Goal: Task Accomplishment & Management: Manage account settings

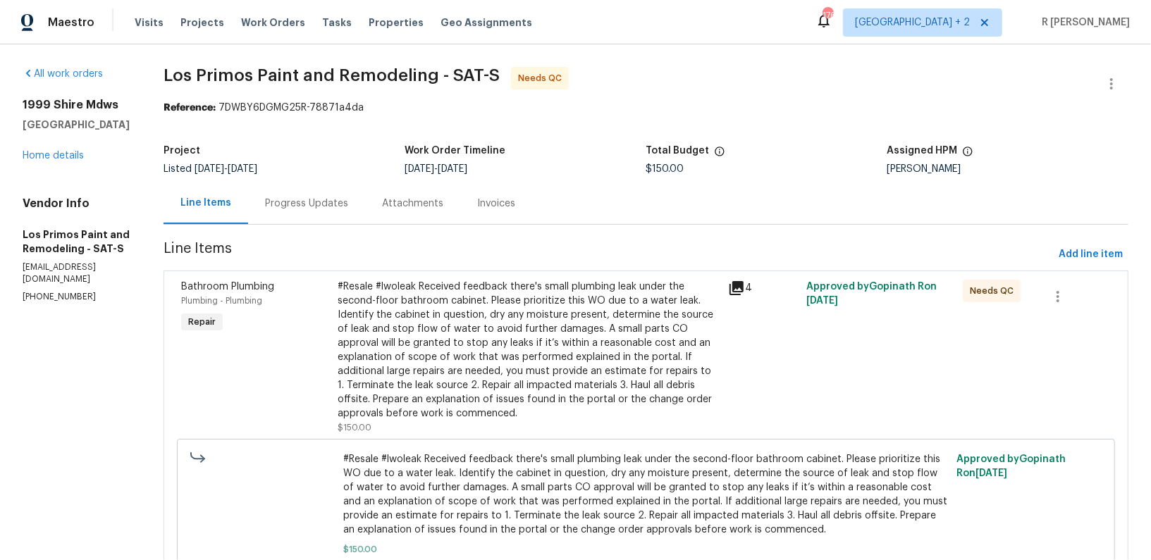
click at [330, 211] on div "Progress Updates" at bounding box center [306, 204] width 117 height 42
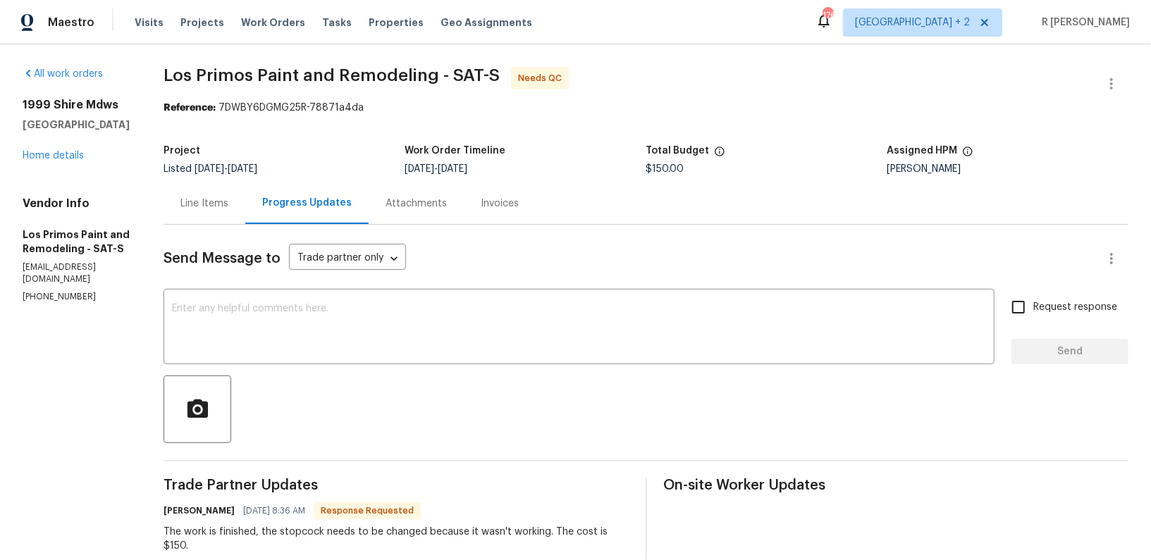
click at [211, 186] on div "Line Items" at bounding box center [205, 204] width 82 height 42
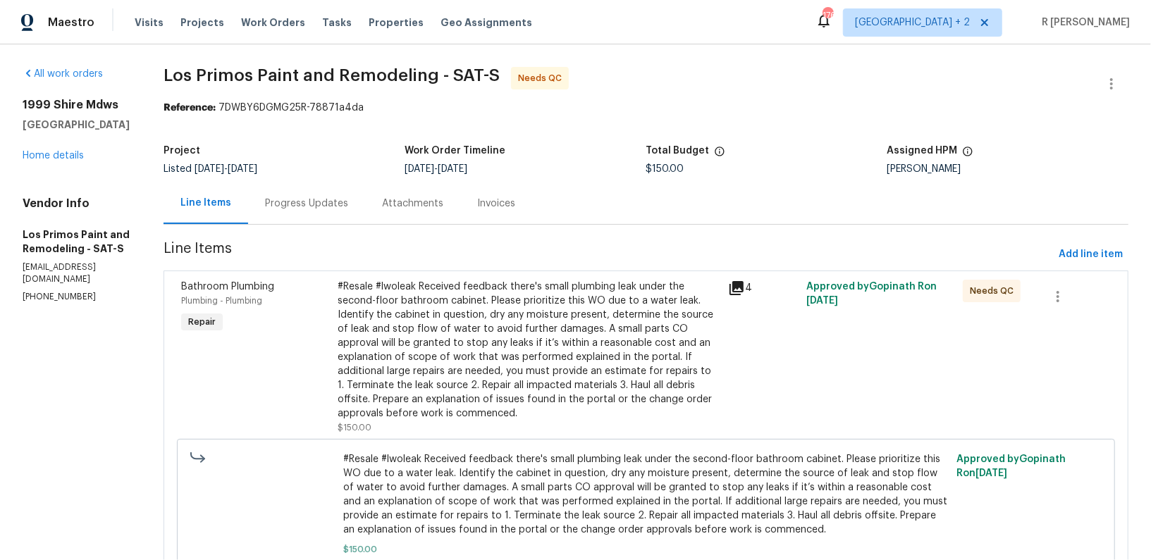
click at [514, 361] on div "#Resale #lwoleak Received feedback there's small plumbing leak under the second…" at bounding box center [529, 350] width 383 height 141
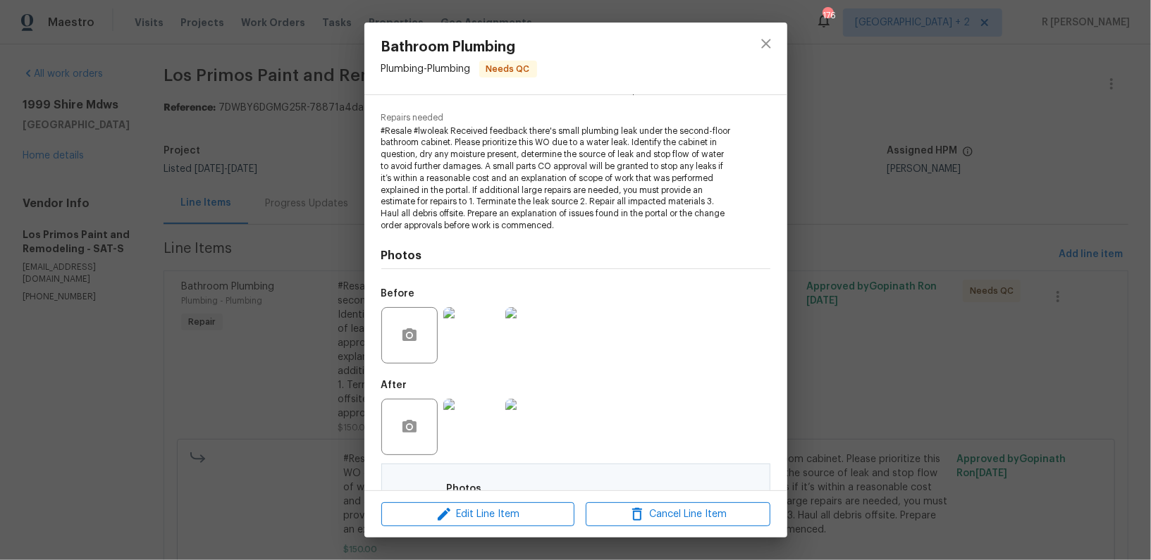
scroll to position [461, 0]
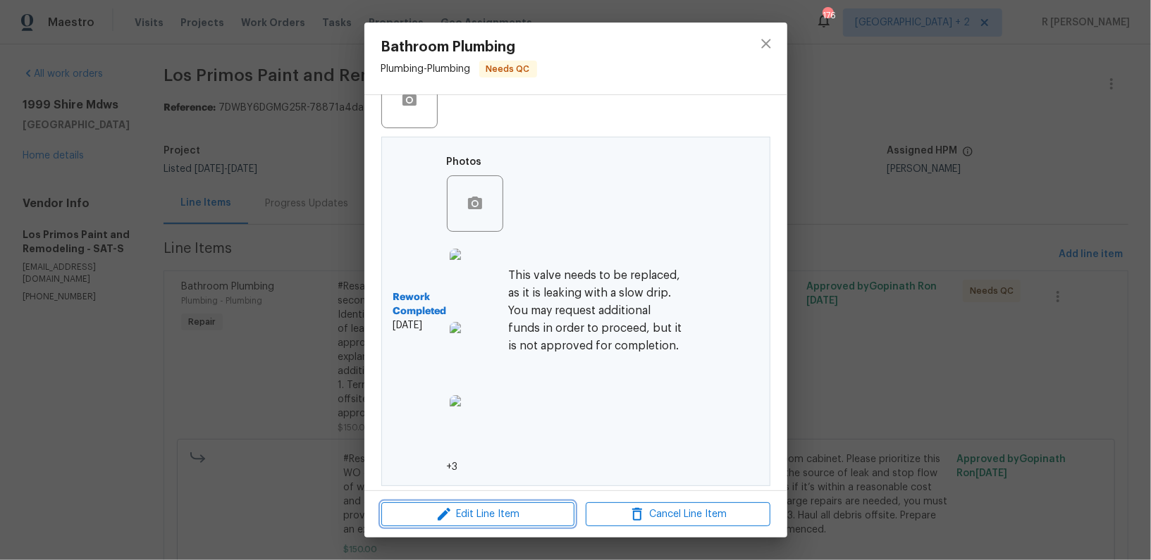
click at [482, 522] on span "Edit Line Item" at bounding box center [478, 515] width 185 height 18
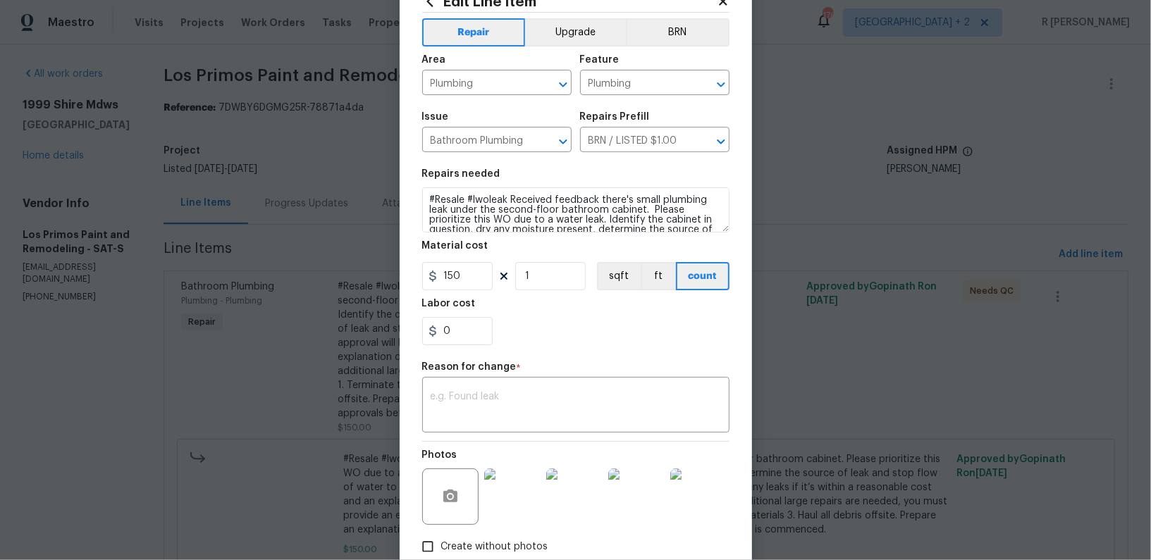
scroll to position [0, 0]
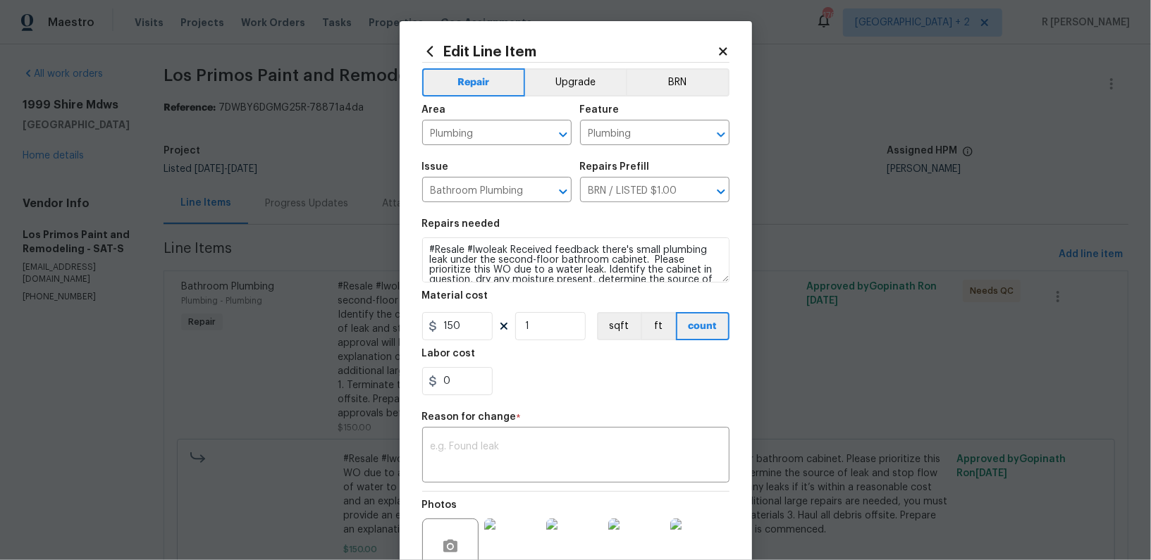
click at [721, 53] on icon at bounding box center [723, 51] width 8 height 8
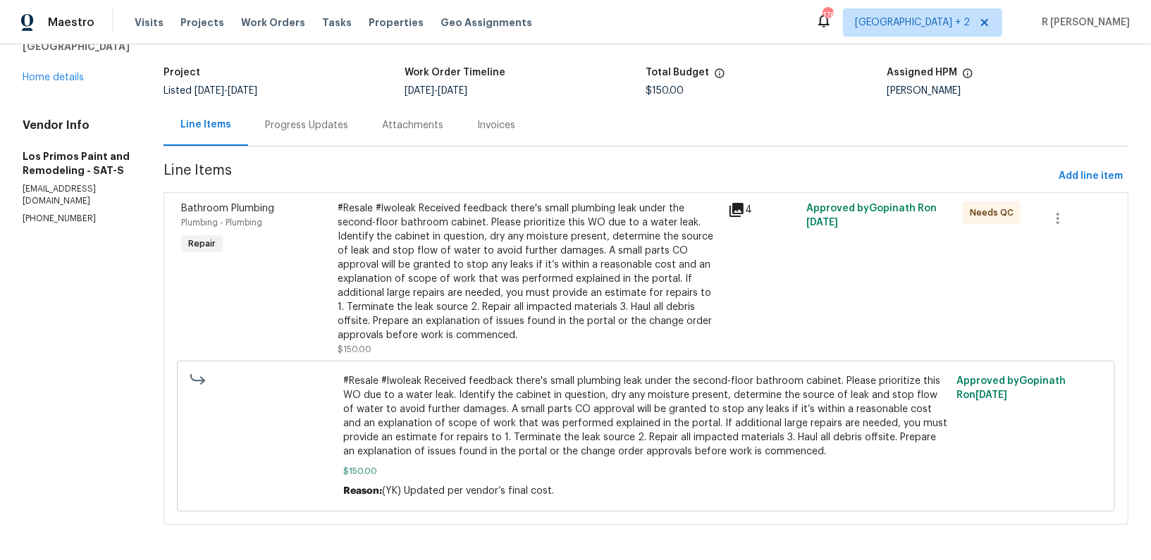
scroll to position [81, 0]
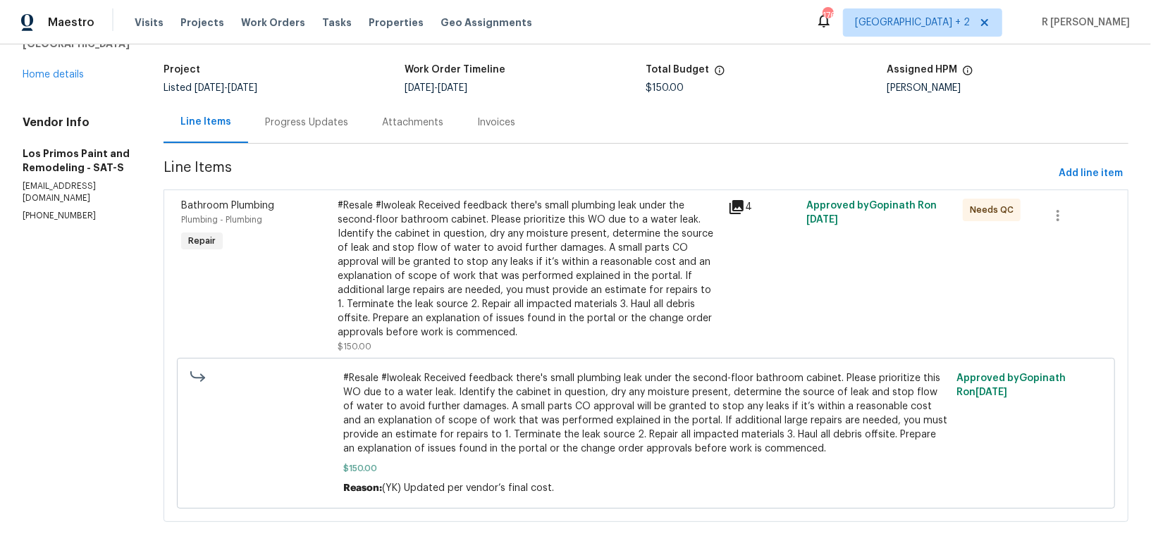
click at [475, 432] on span "#Resale #lwoleak Received feedback there's small plumbing leak under the second…" at bounding box center [646, 414] width 605 height 85
click at [423, 310] on div "#Resale #lwoleak Received feedback there's small plumbing leak under the second…" at bounding box center [529, 269] width 383 height 141
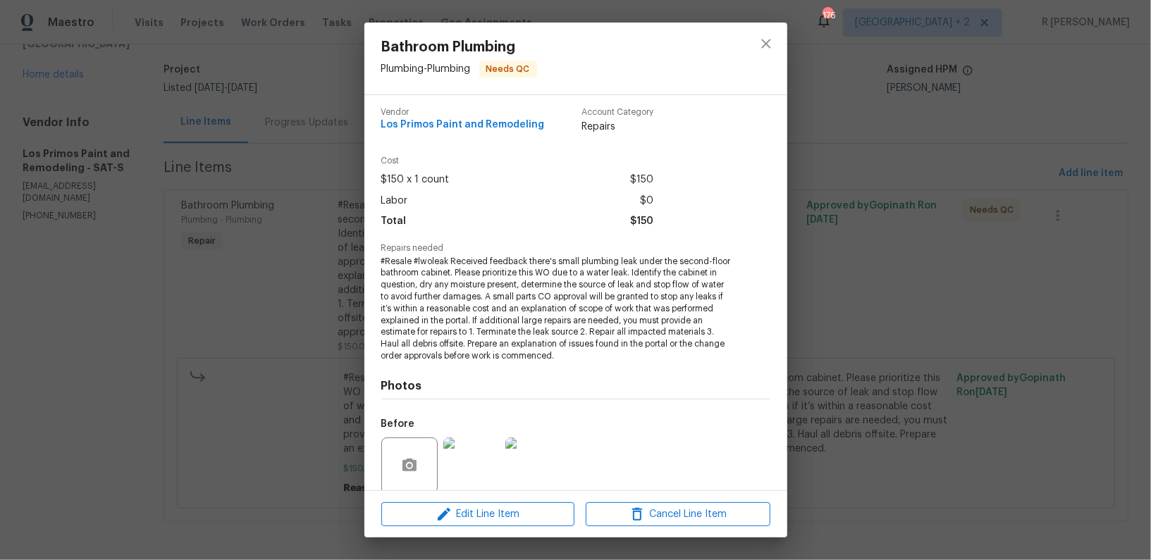
scroll to position [461, 0]
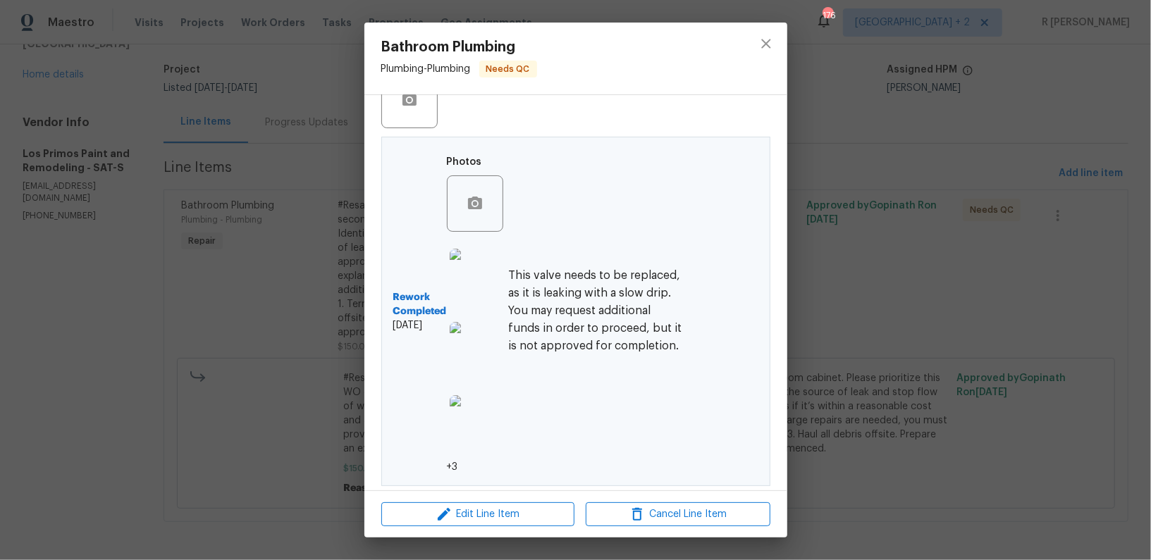
click at [423, 312] on b "Rework Completed" at bounding box center [420, 304] width 54 height 28
click at [588, 311] on h6 "This valve needs to be replaced, as it is leaking with a slow drip. You may req…" at bounding box center [597, 311] width 176 height 89
click at [483, 284] on img at bounding box center [478, 277] width 56 height 56
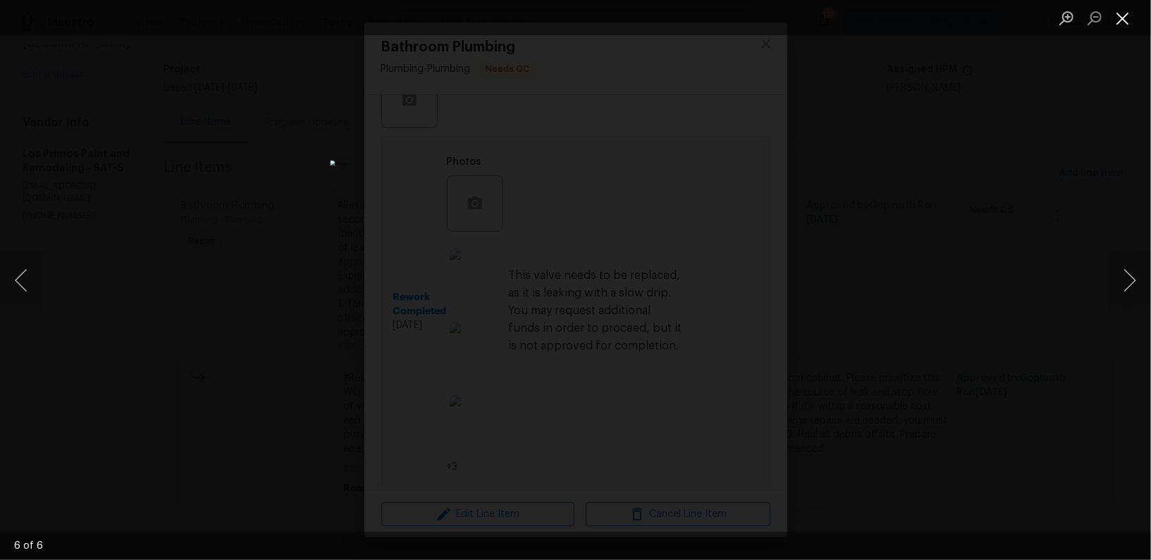
click at [1126, 15] on button "Close lightbox" at bounding box center [1123, 18] width 28 height 25
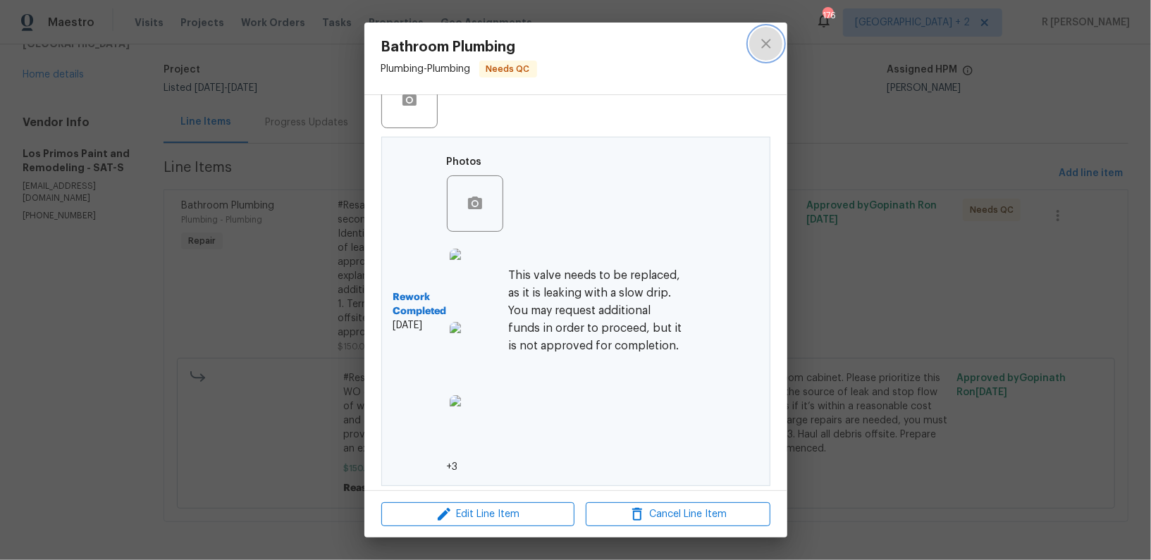
click at [760, 43] on icon "close" at bounding box center [766, 43] width 17 height 17
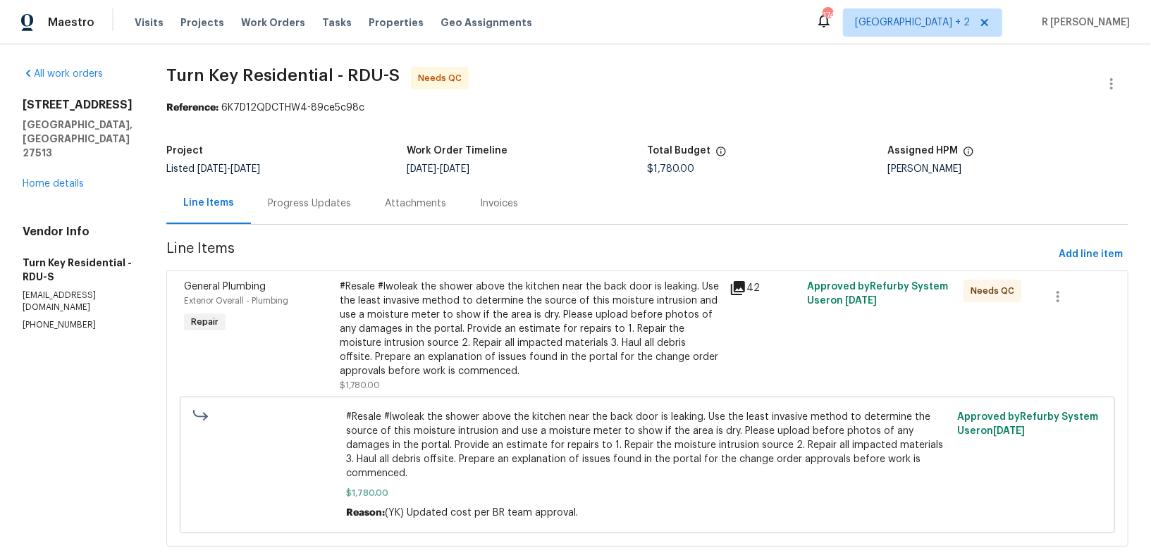
scroll to position [25, 0]
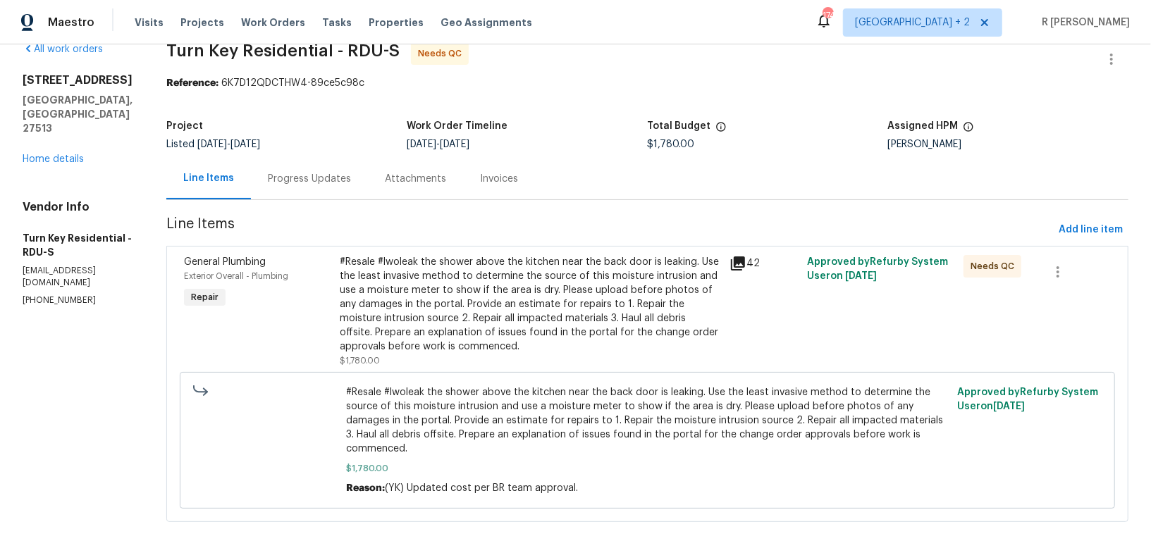
click at [350, 184] on div "Progress Updates" at bounding box center [309, 179] width 83 height 14
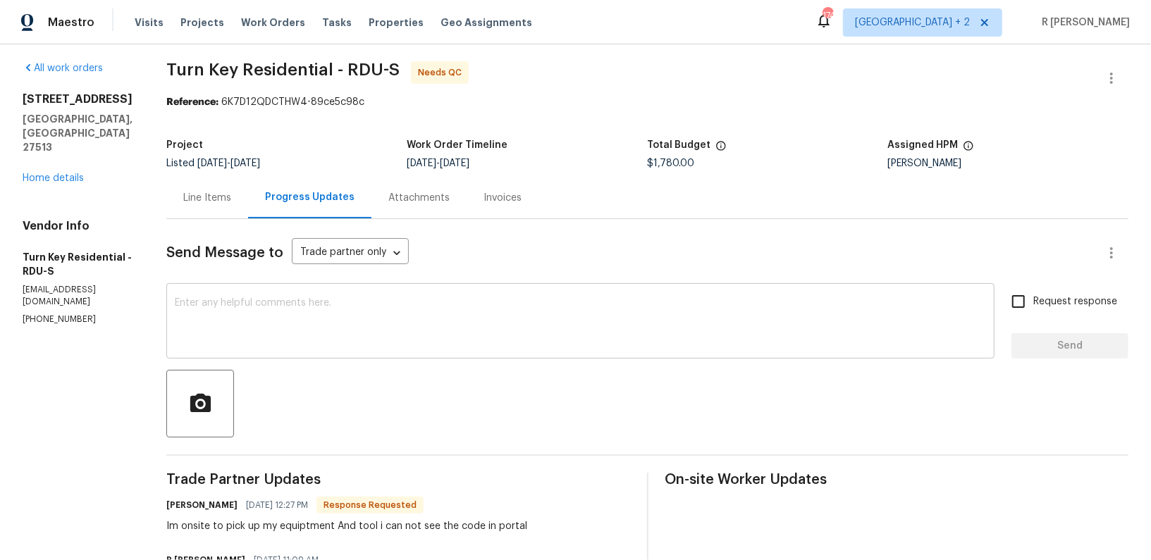
scroll to position [8, 0]
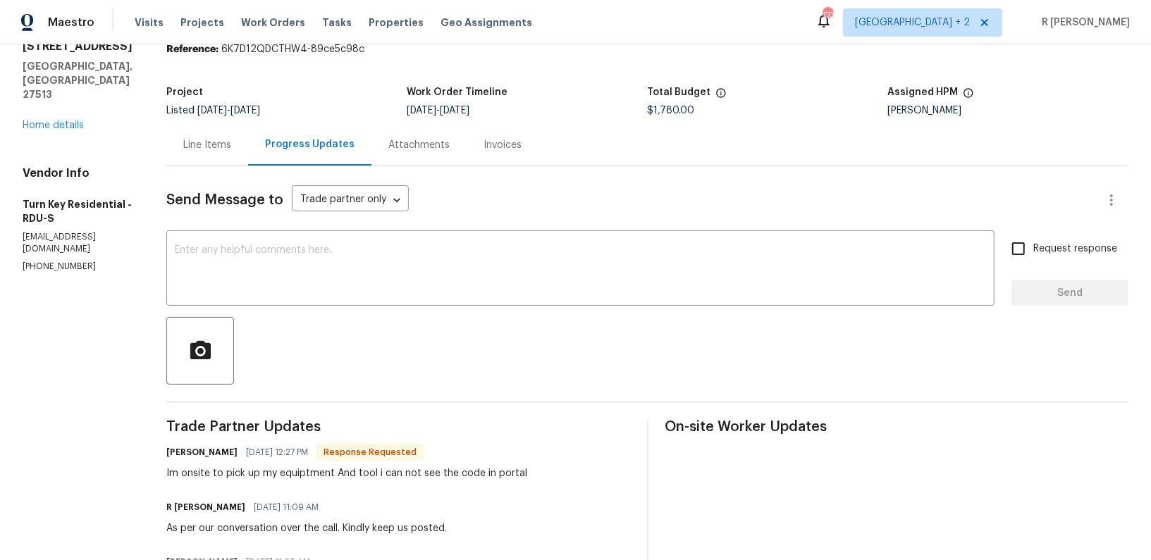
scroll to position [0, 0]
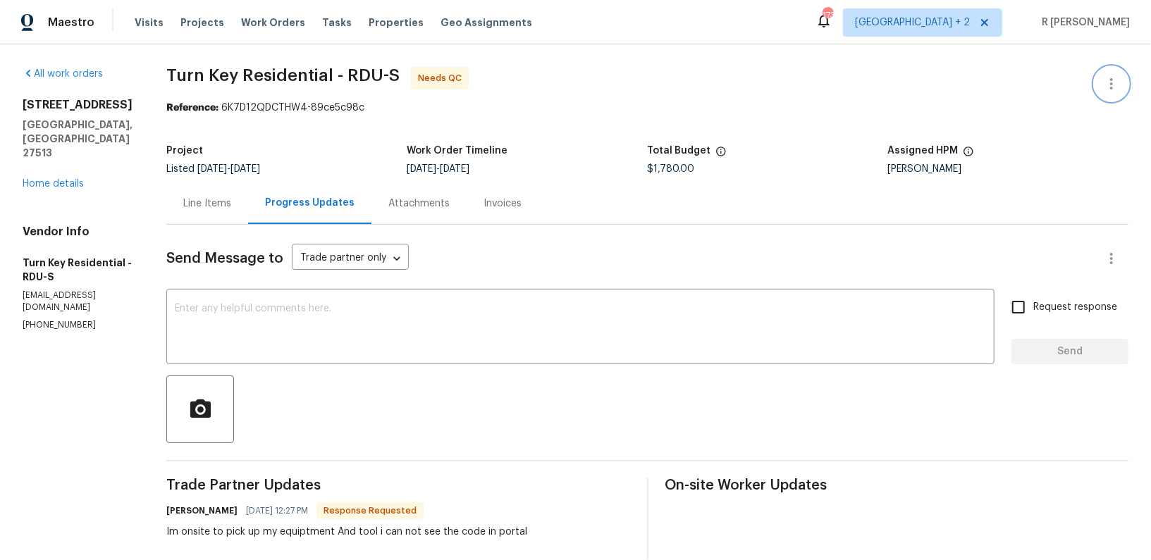
click at [1112, 86] on icon "button" at bounding box center [1111, 83] width 17 height 17
click at [1019, 78] on li "Edit" at bounding box center [1066, 83] width 152 height 23
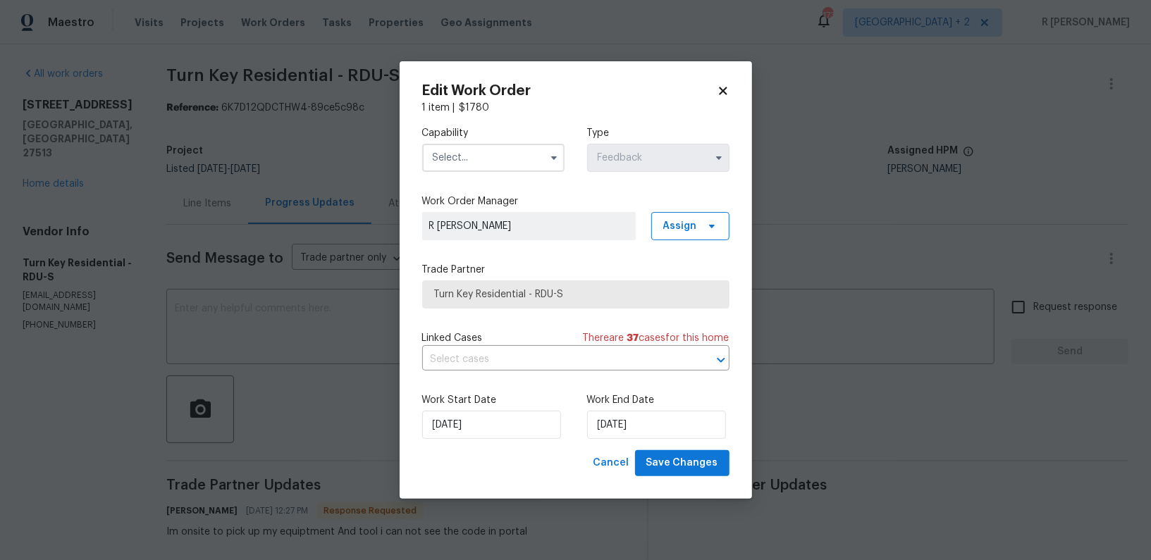
click at [474, 149] on input "text" at bounding box center [493, 158] width 142 height 28
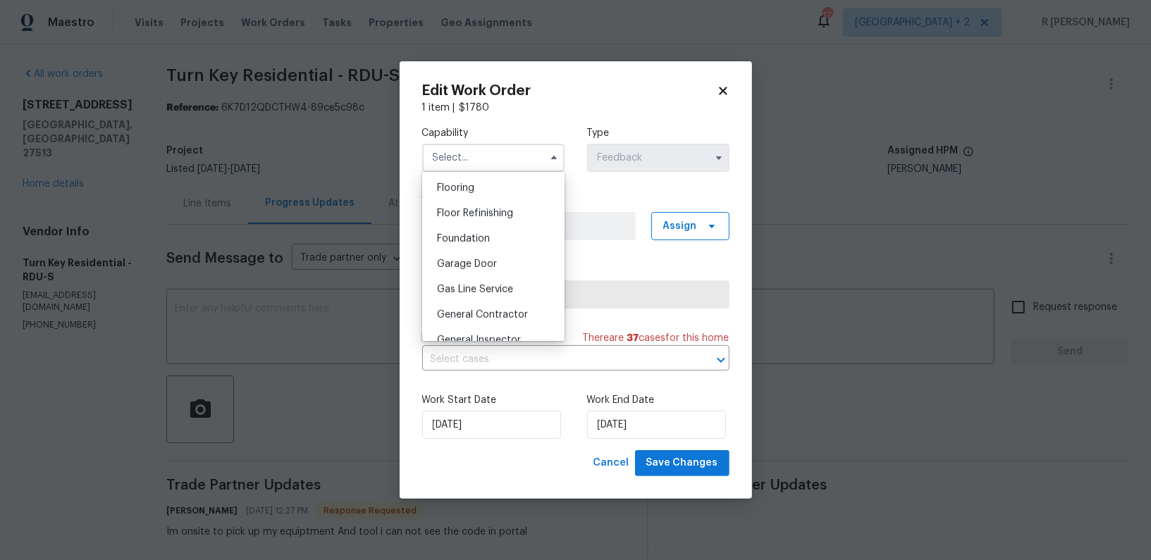
scroll to position [548, 0]
click at [479, 305] on div "General Contractor" at bounding box center [493, 314] width 135 height 25
type input "General Contractor"
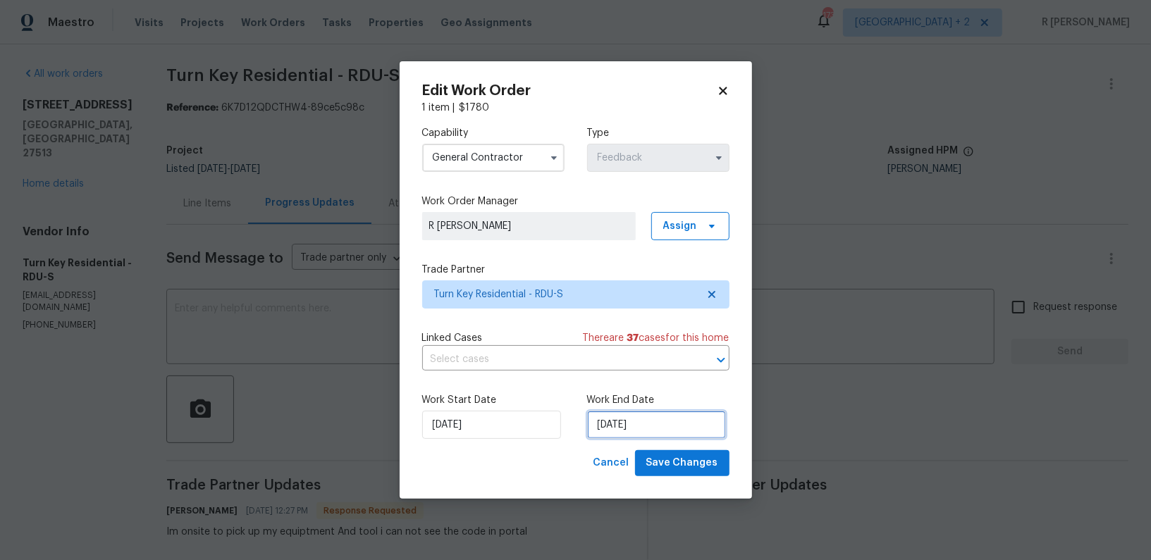
click at [635, 427] on input "29/09/2025" at bounding box center [656, 425] width 139 height 28
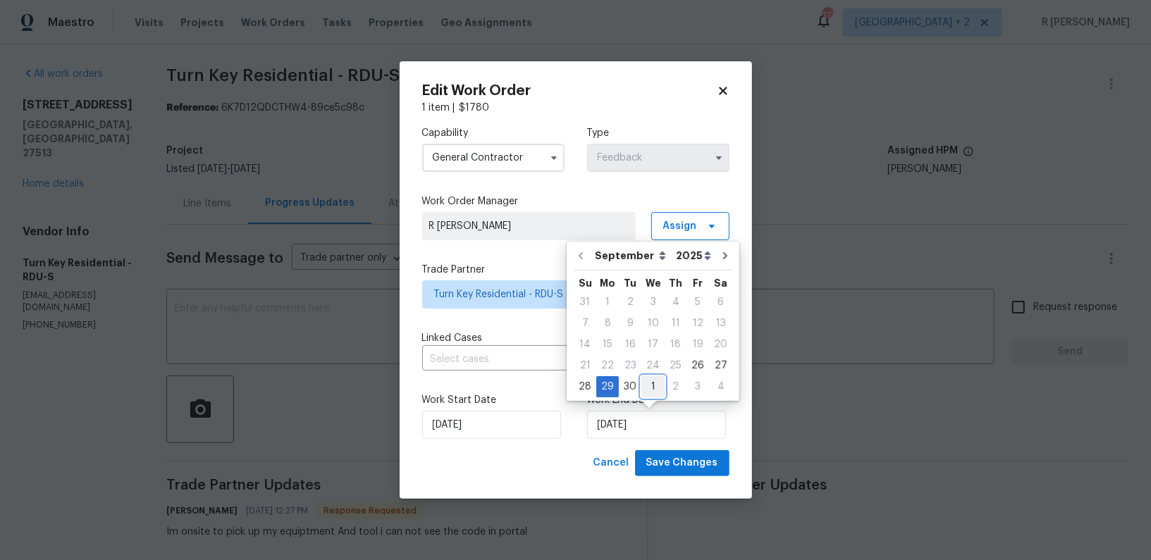
click at [657, 384] on div "1" at bounding box center [653, 387] width 23 height 20
type input "01/10/2025"
select select "9"
click at [688, 463] on span "Save Changes" at bounding box center [682, 464] width 72 height 18
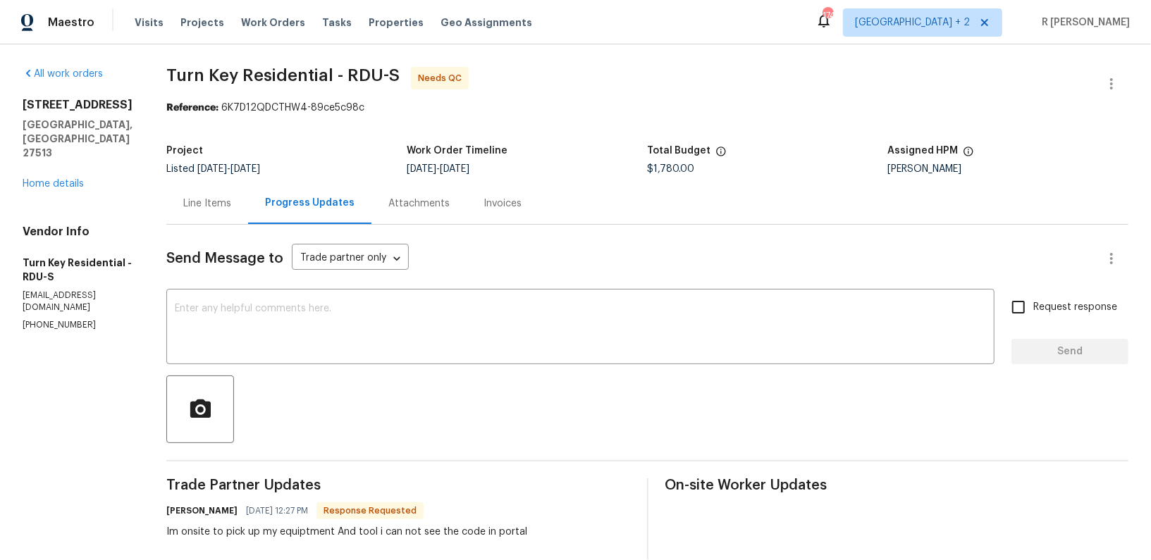
click at [231, 209] on div "Line Items" at bounding box center [207, 204] width 48 height 14
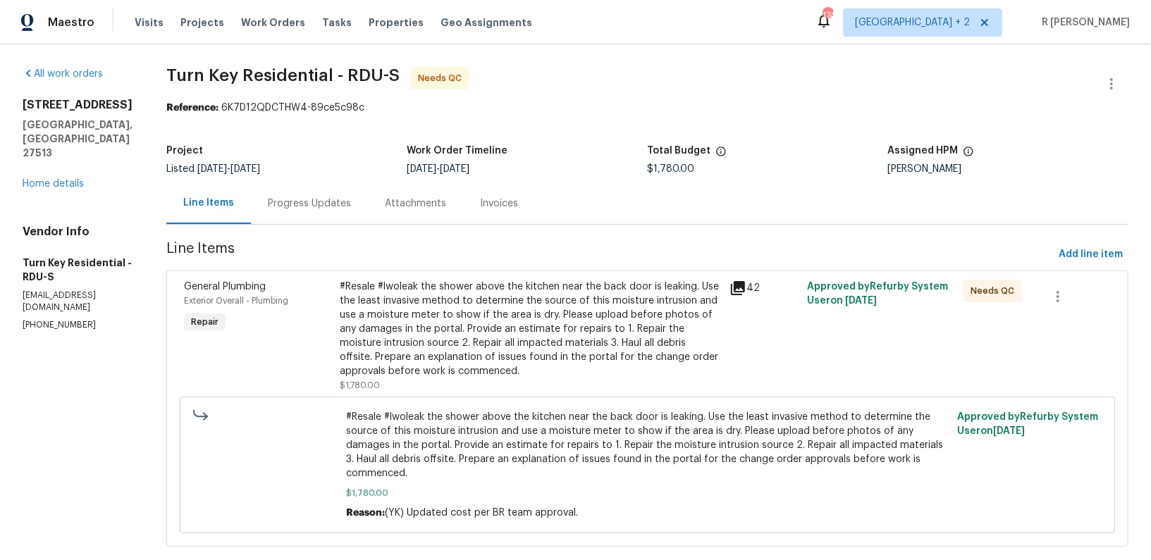
click at [525, 329] on div "#Resale #lwoleak the shower above the kitchen near the back door is leaking. Us…" at bounding box center [530, 329] width 381 height 99
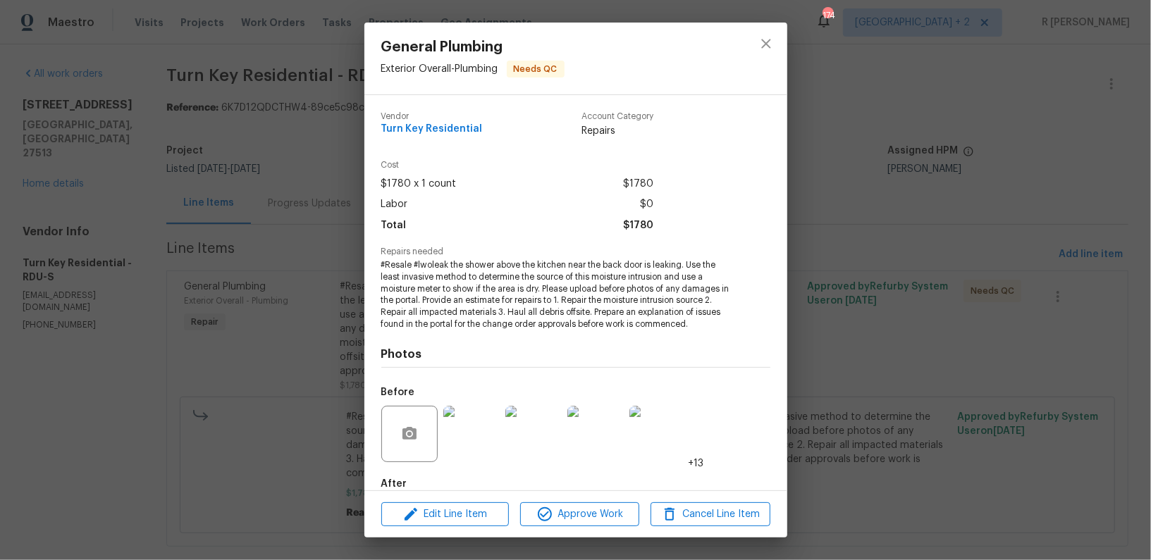
scroll to position [77, 0]
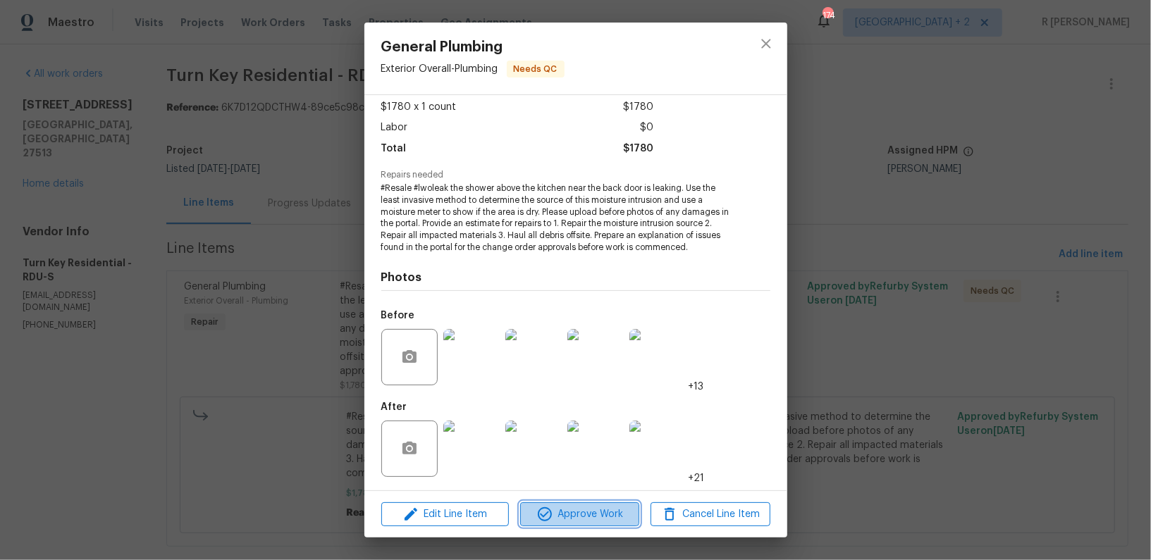
click at [614, 508] on span "Approve Work" at bounding box center [580, 515] width 111 height 18
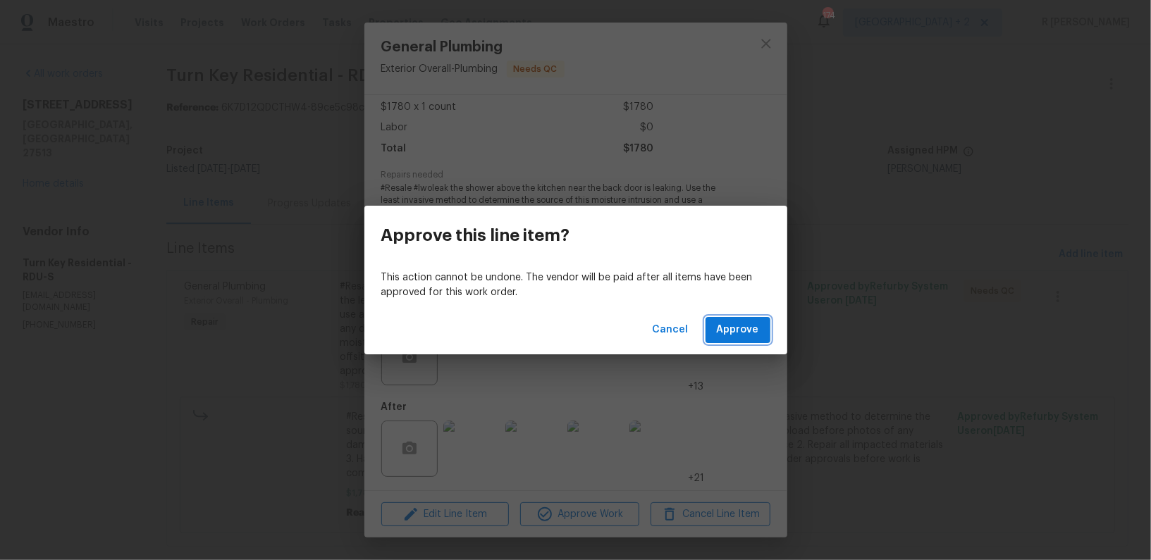
click at [726, 334] on span "Approve" at bounding box center [738, 330] width 42 height 18
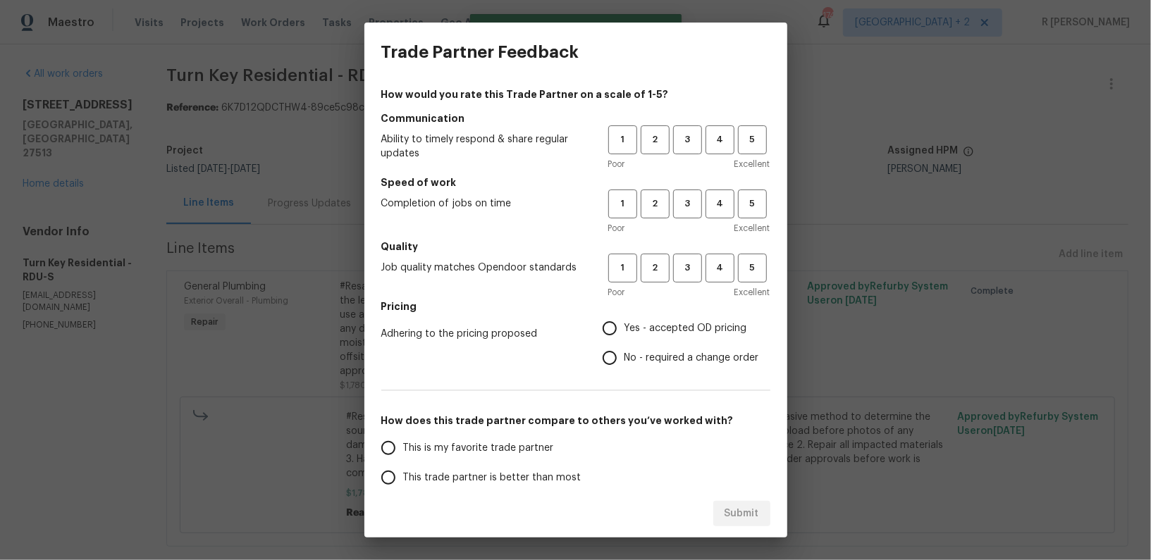
click at [682, 165] on div "Poor Excellent" at bounding box center [689, 164] width 162 height 14
click at [685, 152] on button "3" at bounding box center [687, 139] width 29 height 29
click at [690, 195] on button "3" at bounding box center [687, 204] width 29 height 29
click at [681, 257] on button "3" at bounding box center [687, 268] width 29 height 29
click at [615, 357] on input "No - required a change order" at bounding box center [610, 358] width 30 height 30
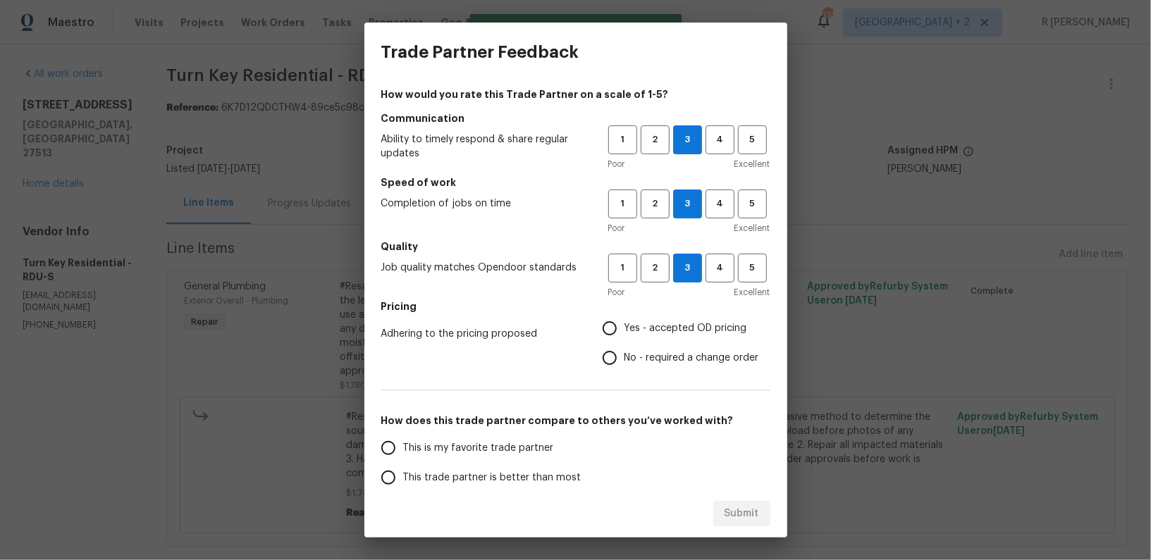
radio input "true"
click at [509, 484] on span "This trade partner is better than most" at bounding box center [492, 478] width 178 height 15
click at [403, 484] on input "This trade partner is better than most" at bounding box center [389, 478] width 30 height 30
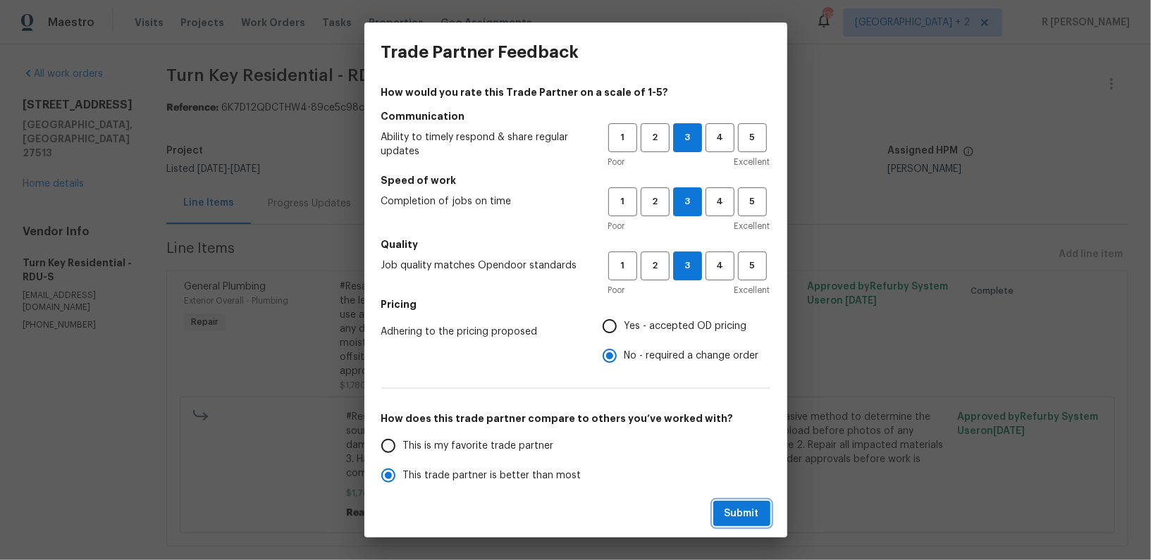
click at [749, 513] on span "Submit" at bounding box center [742, 514] width 35 height 18
radio input "true"
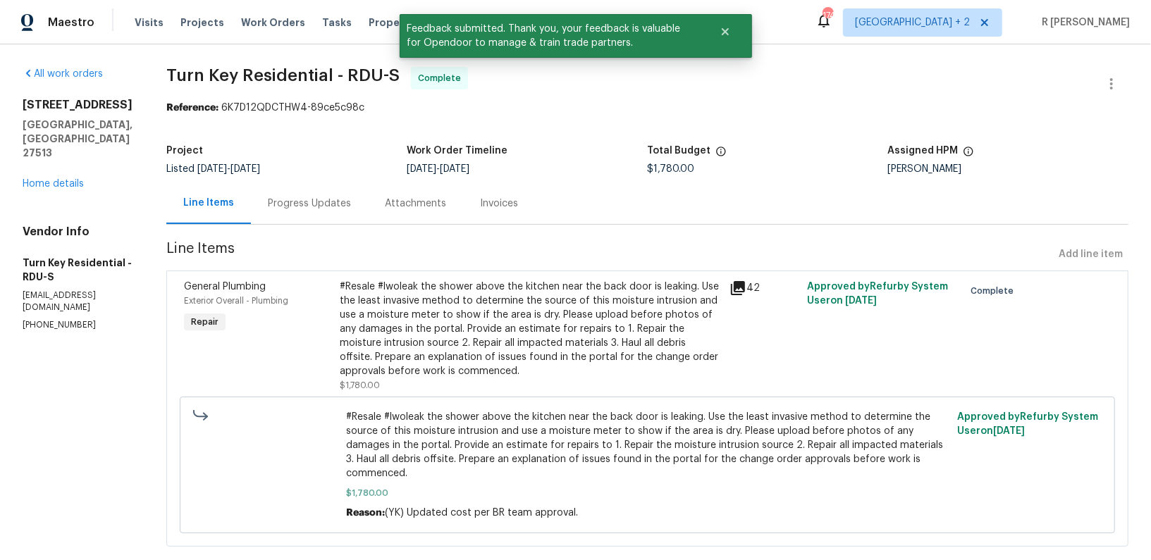
click at [351, 198] on div "Progress Updates" at bounding box center [309, 204] width 83 height 14
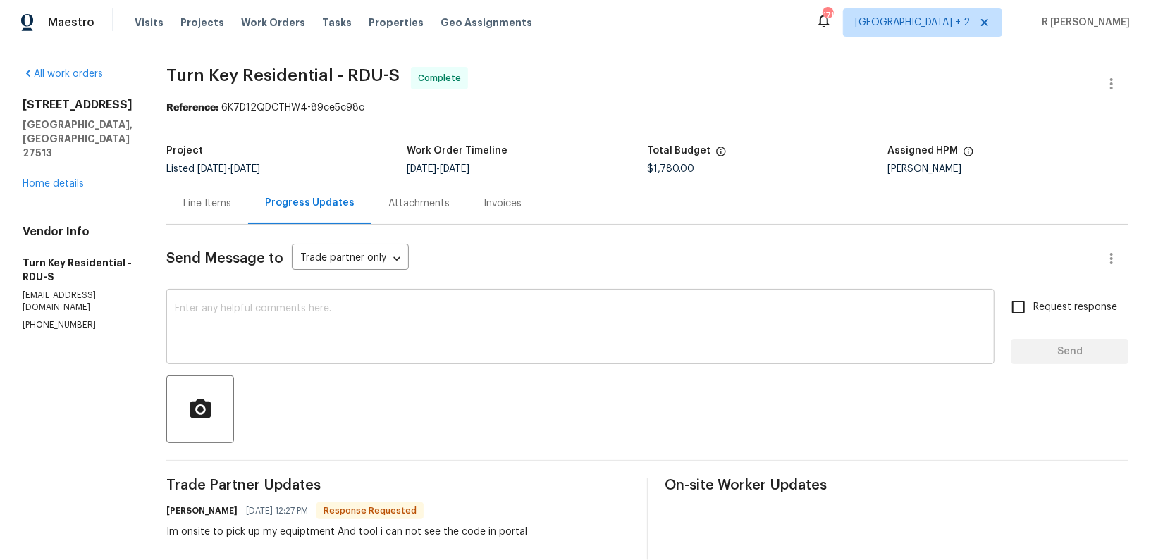
click at [563, 310] on textarea at bounding box center [580, 328] width 811 height 49
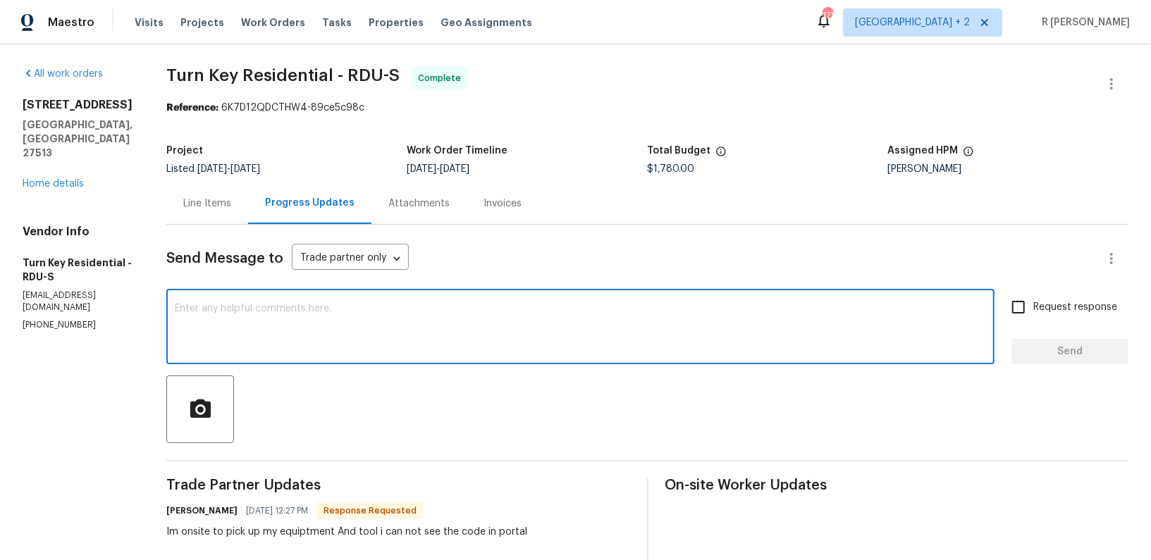
paste textarea "Hi Team, the work order has been approved. Kindly upload the detailed invoice. …"
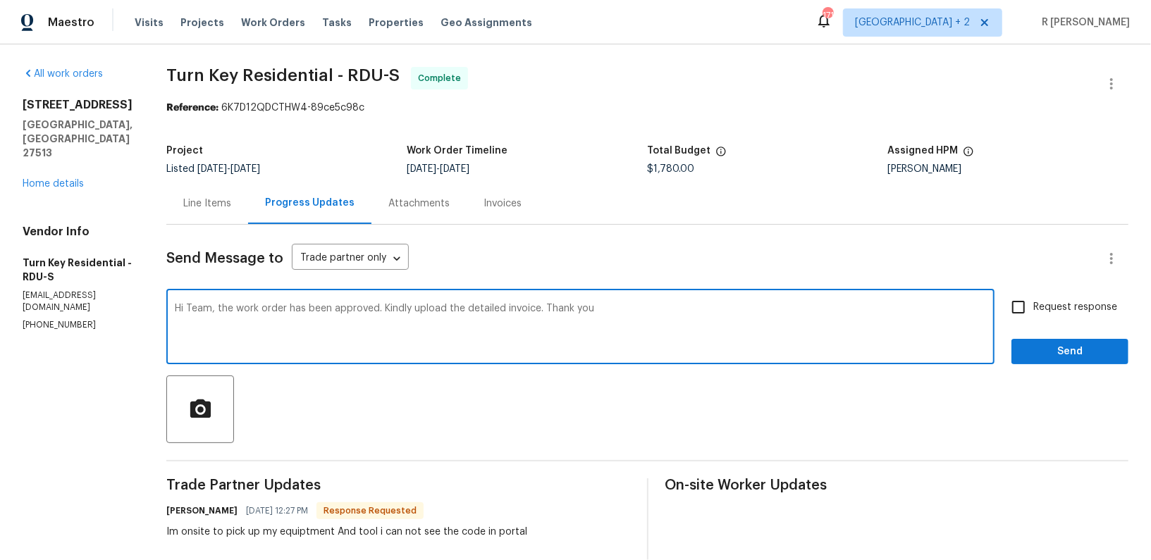
type textarea "Hi Team, the work order has been approved. Kindly upload the detailed invoice. …"
click at [1038, 355] on span "Send" at bounding box center [1070, 352] width 94 height 18
